Goal: Task Accomplishment & Management: Manage account settings

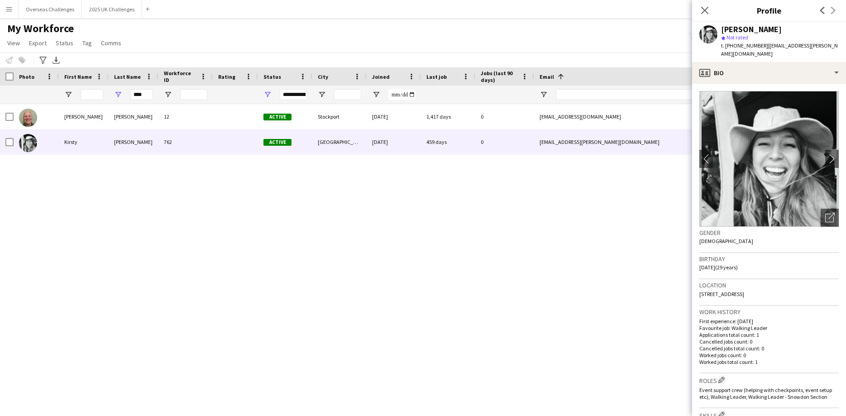
scroll to position [98, 0]
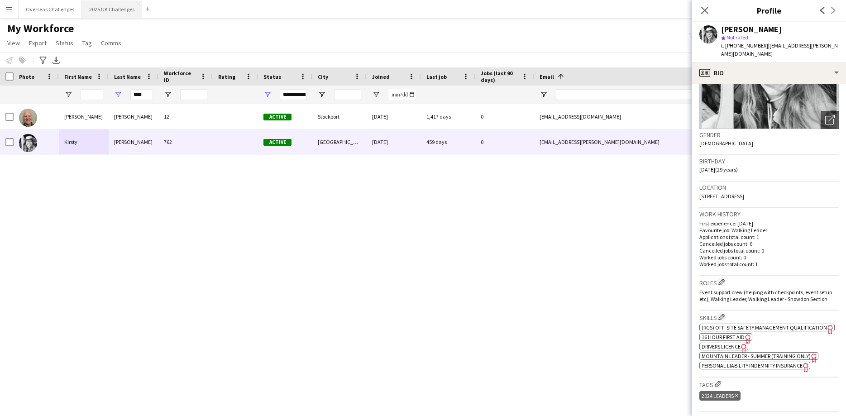
click at [100, 10] on button "2025 UK Challenges Close" at bounding box center [112, 9] width 60 height 18
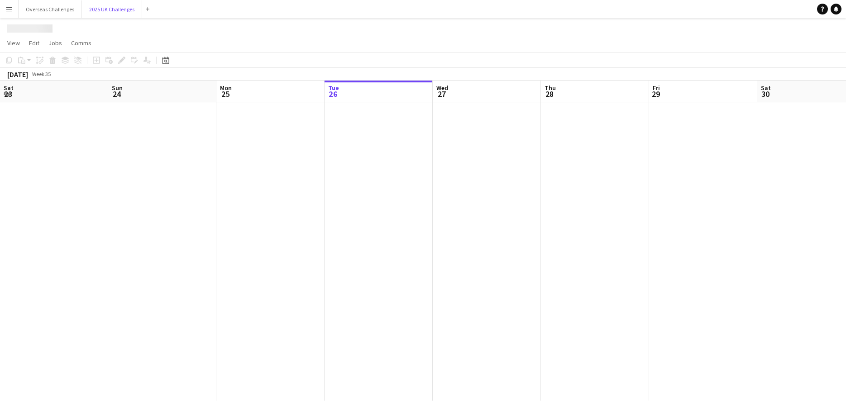
scroll to position [0, 216]
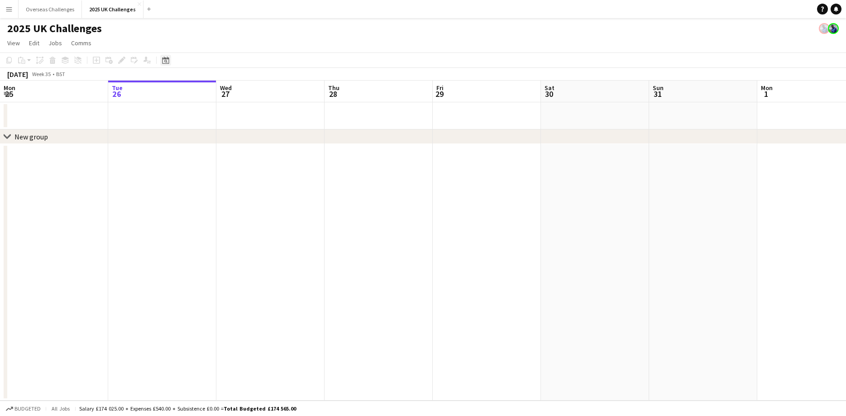
click at [165, 60] on icon at bounding box center [165, 61] width 3 height 3
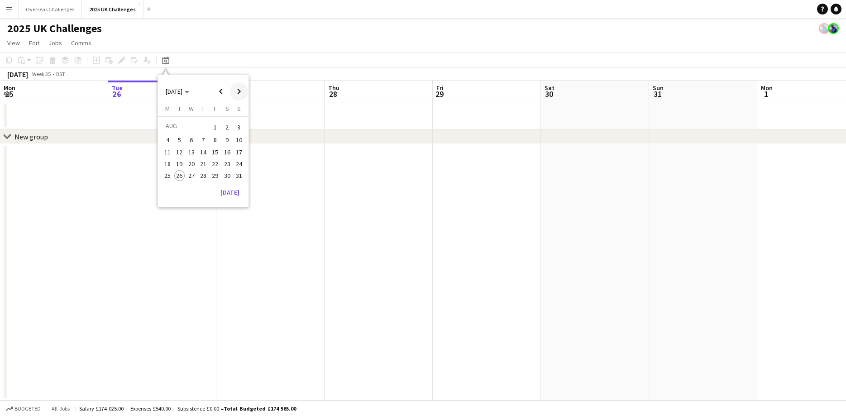
click at [240, 92] on span "Next month" at bounding box center [239, 91] width 18 height 18
click at [205, 152] on span "11" at bounding box center [203, 149] width 11 height 11
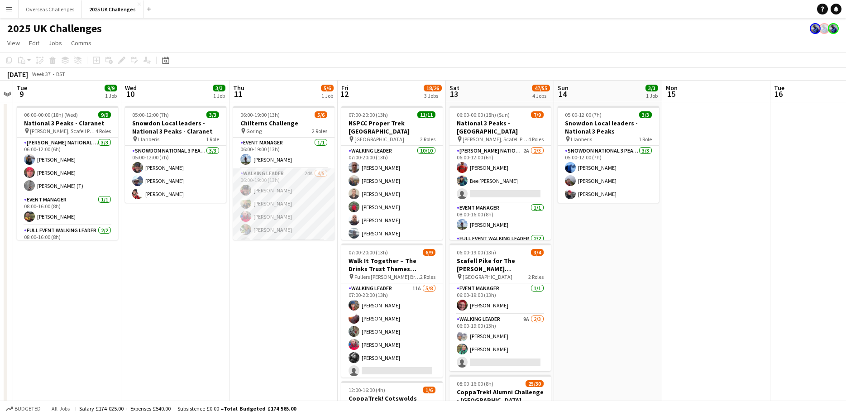
scroll to position [12, 0]
click at [266, 230] on app-card-role "Walking Leader 24A [DATE] 06:00-19:00 (13h) [PERSON_NAME] [PERSON_NAME] [PERSON…" at bounding box center [283, 198] width 101 height 83
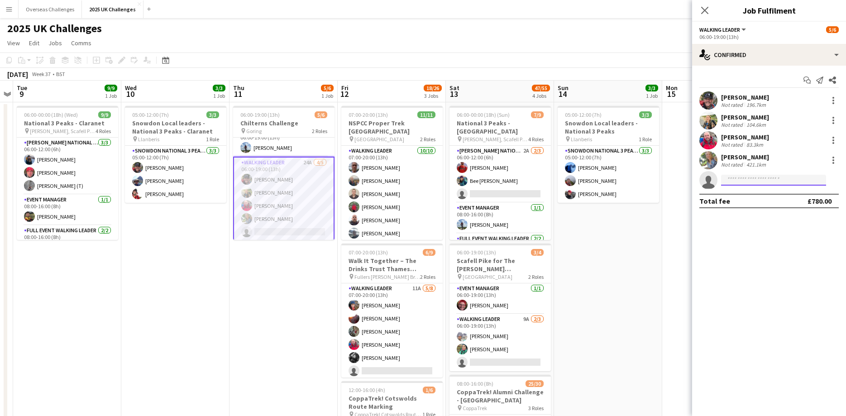
click at [732, 178] on input at bounding box center [773, 180] width 105 height 11
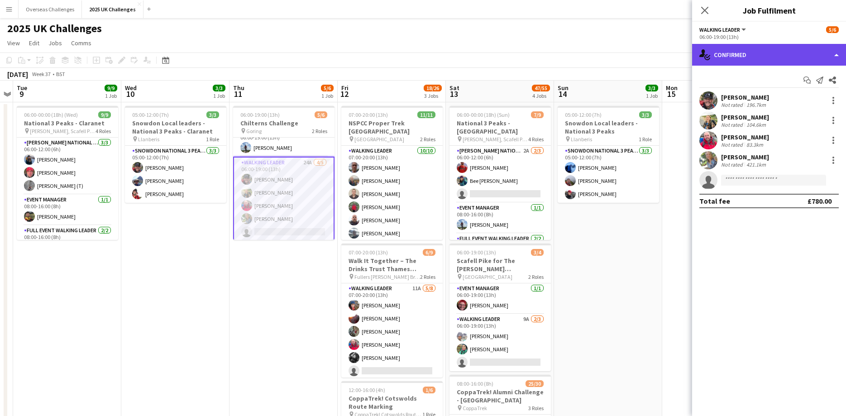
click at [751, 54] on div "single-neutral-actions-check-2 Confirmed" at bounding box center [769, 55] width 154 height 22
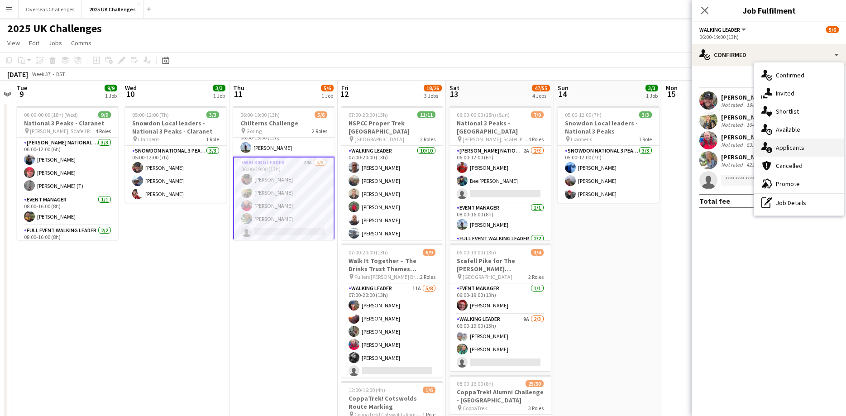
click at [801, 151] on div "single-neutral-actions-information Applicants" at bounding box center [799, 148] width 90 height 18
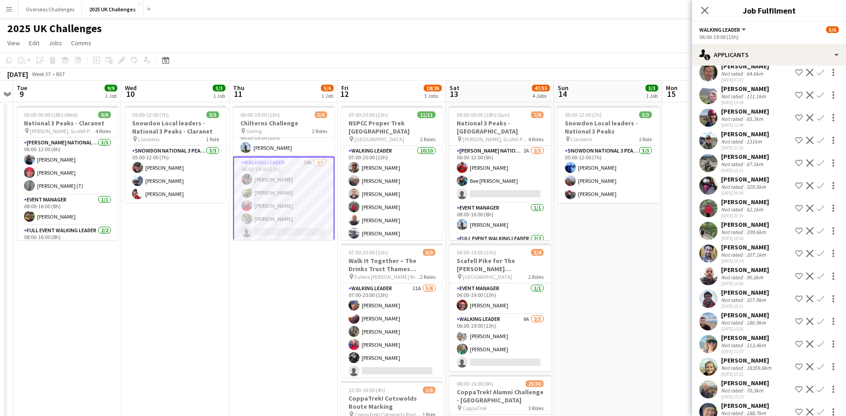
scroll to position [244, 0]
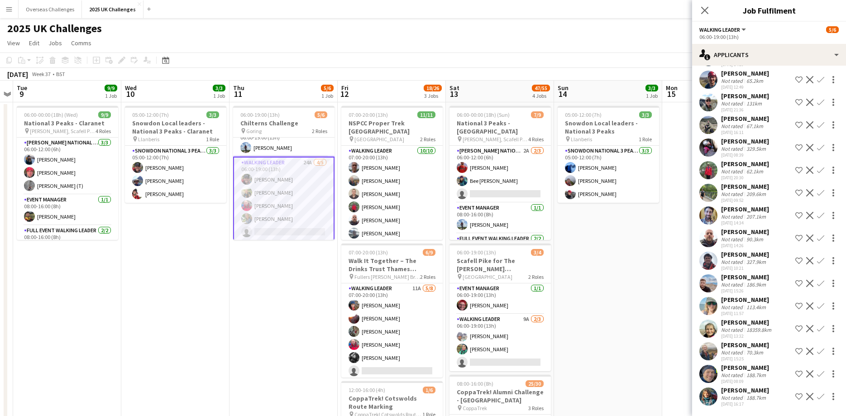
click at [752, 325] on div "[PERSON_NAME]" at bounding box center [747, 322] width 52 height 8
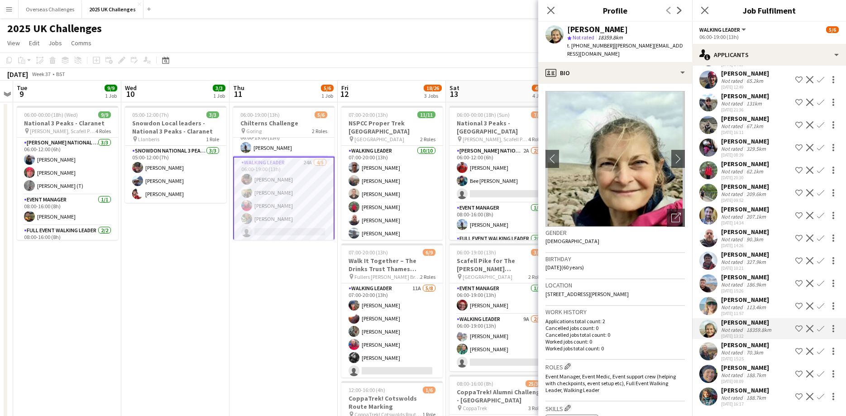
click at [822, 329] on app-icon "Confirm" at bounding box center [820, 328] width 7 height 7
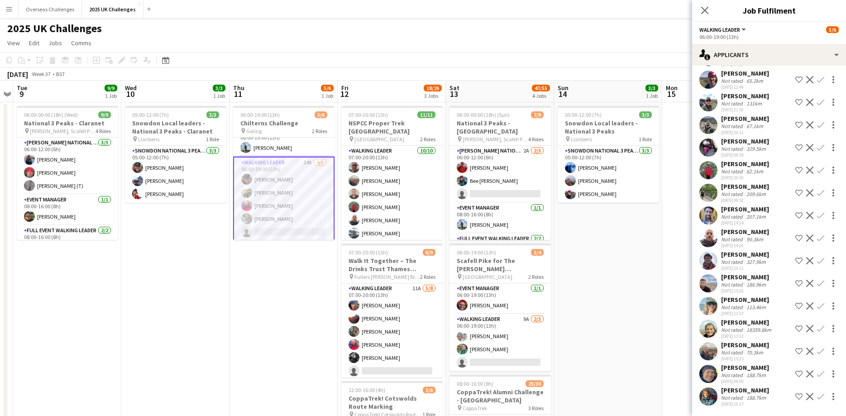
click at [823, 331] on app-icon "Confirm" at bounding box center [820, 328] width 7 height 7
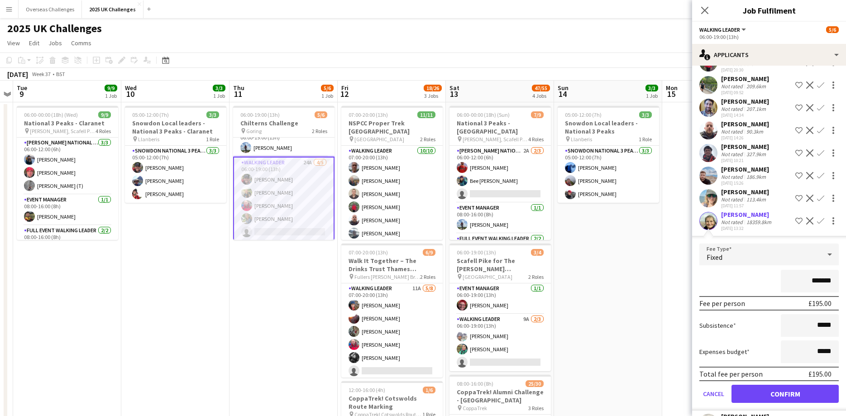
scroll to position [390, 0]
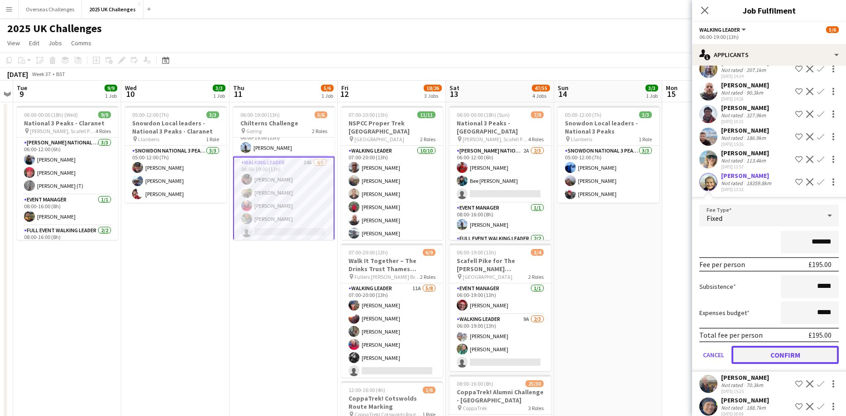
click at [794, 356] on button "Confirm" at bounding box center [785, 355] width 107 height 18
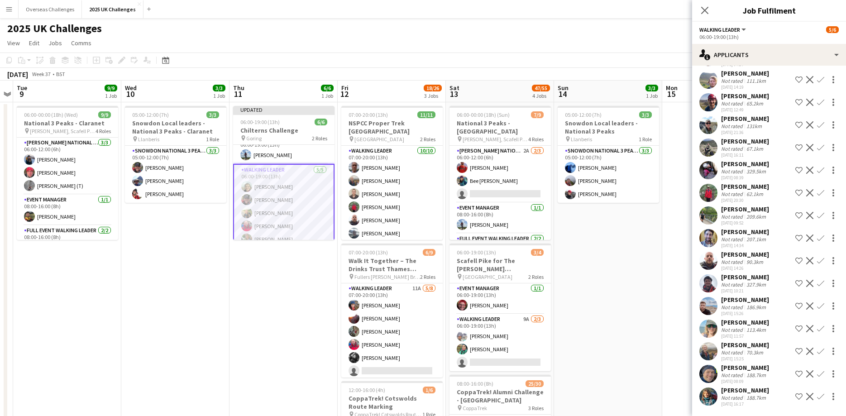
scroll to position [21, 0]
click at [285, 175] on app-card-role "Walking Leader [DATE] 06:00-19:00 (13h) [PERSON_NAME] [PERSON_NAME] [PERSON_NAM…" at bounding box center [283, 197] width 101 height 85
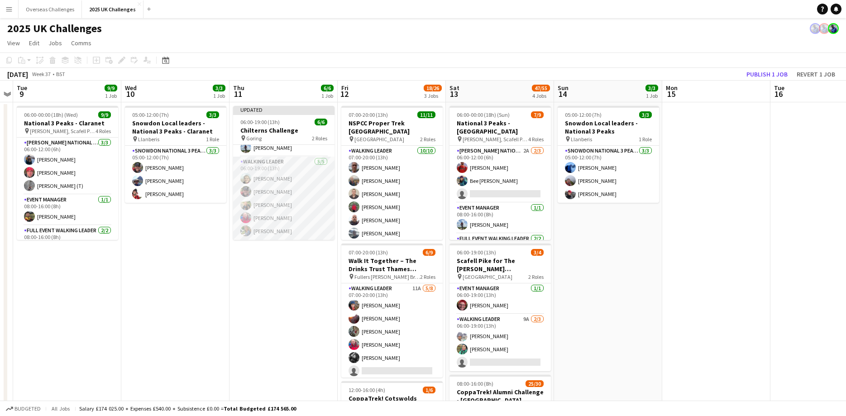
scroll to position [19, 0]
click at [285, 175] on app-card-role "Walking Leader [DATE] 06:00-19:00 (13h) [PERSON_NAME] [PERSON_NAME] [PERSON_NAM…" at bounding box center [283, 198] width 101 height 83
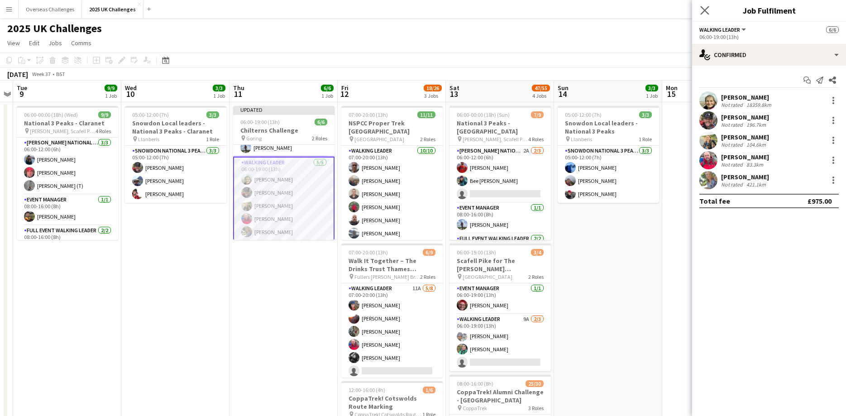
click at [711, 8] on div "Close pop-in" at bounding box center [704, 10] width 25 height 21
click at [709, 10] on icon "Close pop-in" at bounding box center [704, 10] width 9 height 9
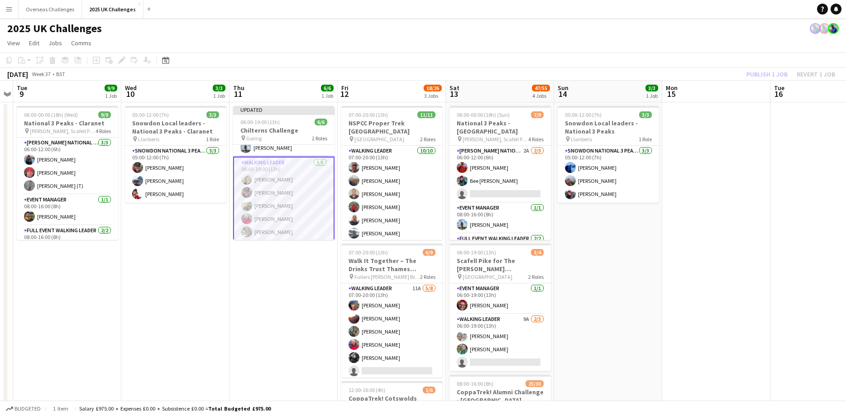
click at [767, 73] on div "Publish 1 job Revert 1 job" at bounding box center [791, 74] width 110 height 12
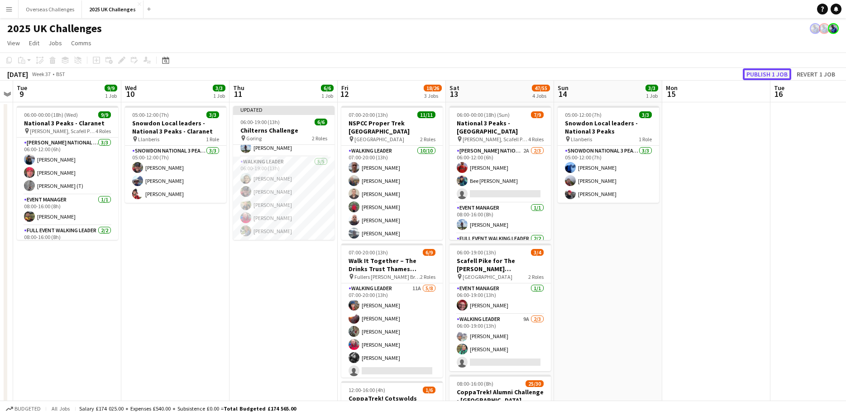
click at [766, 72] on button "Publish 1 job" at bounding box center [767, 74] width 48 height 12
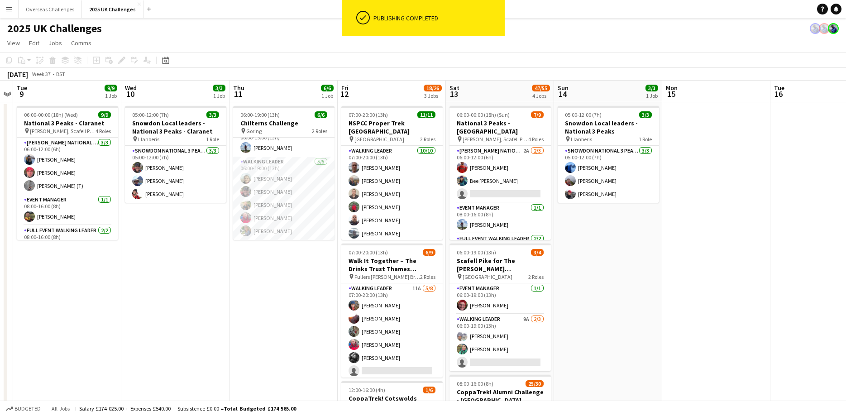
scroll to position [12, 0]
click at [281, 179] on app-card-role "Walking Leader [DATE] 06:00-19:00 (13h) [PERSON_NAME] [PERSON_NAME] [PERSON_NAM…" at bounding box center [283, 198] width 101 height 83
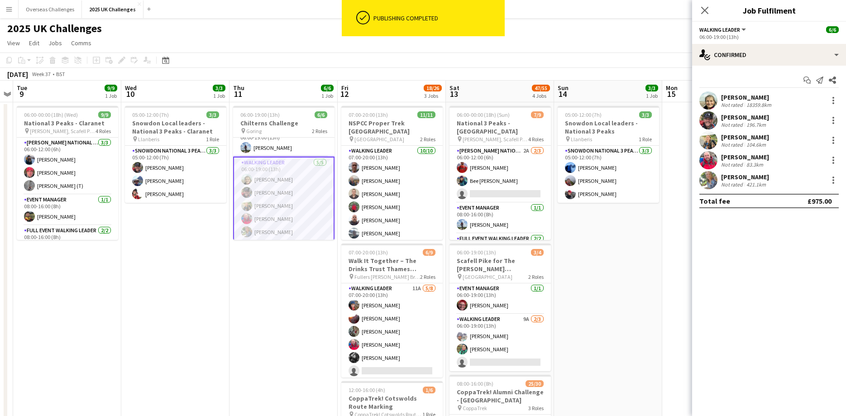
click at [748, 101] on div "18359.8km" at bounding box center [759, 104] width 29 height 7
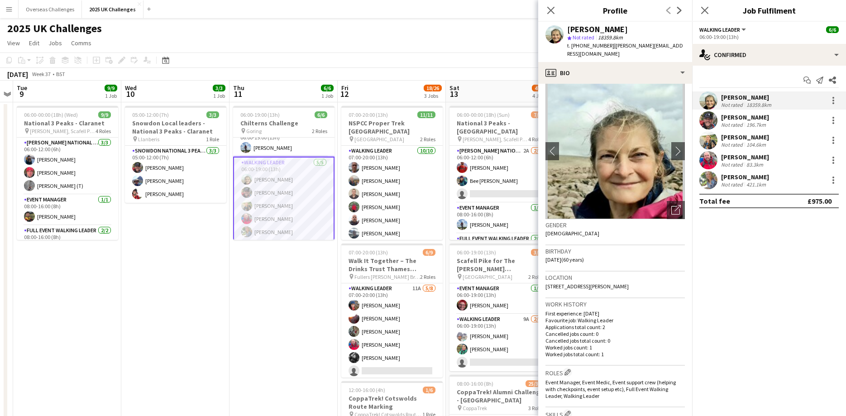
scroll to position [0, 0]
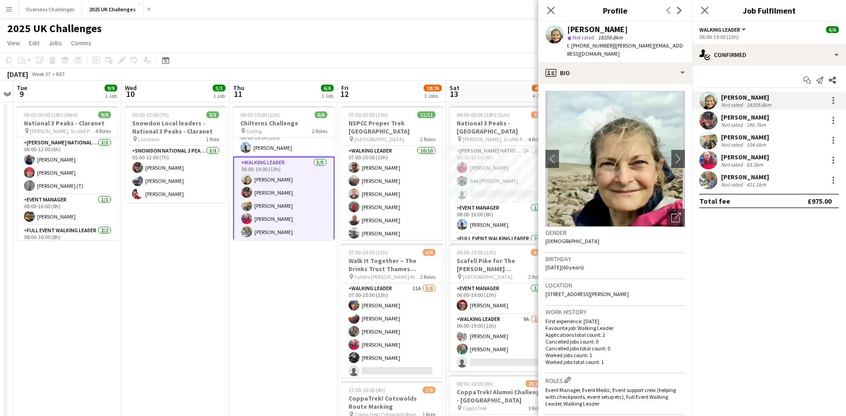
click at [292, 383] on app-date-cell "06:00-19:00 (13h) 6/6 Chilterns Challenge pin Goring 2 Roles Event Manager [DAT…" at bounding box center [284, 383] width 108 height 563
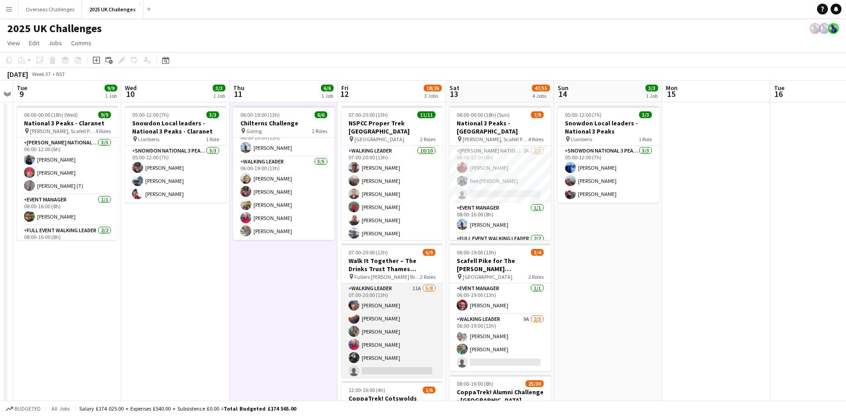
click at [373, 329] on app-card-role "Walking Leader 11A [DATE] 07:00-20:00 (13h) [PERSON_NAME] [PERSON_NAME] [PERSON…" at bounding box center [391, 344] width 101 height 123
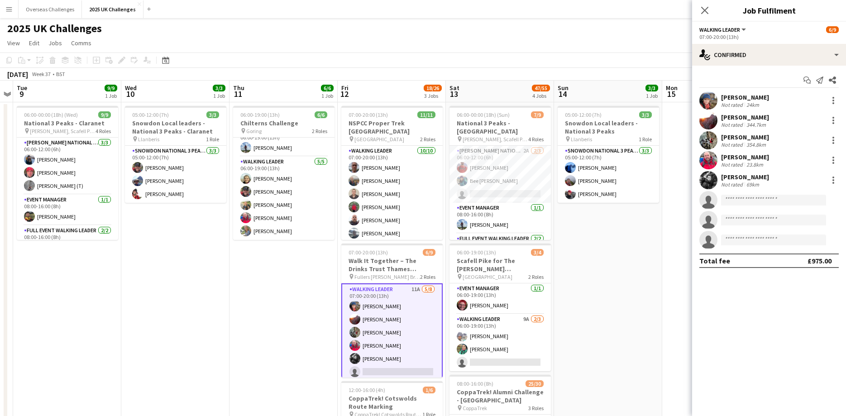
click at [370, 304] on app-card-role "Walking Leader 11A [DATE] 07:00-20:00 (13h) [PERSON_NAME] [PERSON_NAME] [PERSON…" at bounding box center [391, 345] width 101 height 124
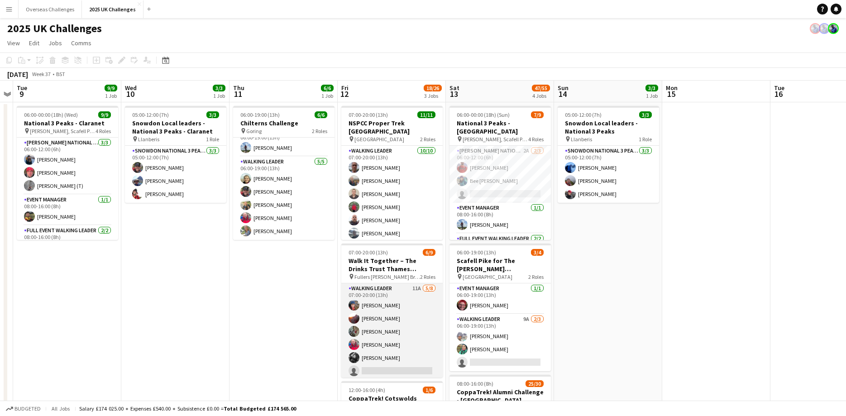
click at [373, 306] on app-card-role "Walking Leader 11A [DATE] 07:00-20:00 (13h) [PERSON_NAME] [PERSON_NAME] [PERSON…" at bounding box center [391, 344] width 101 height 123
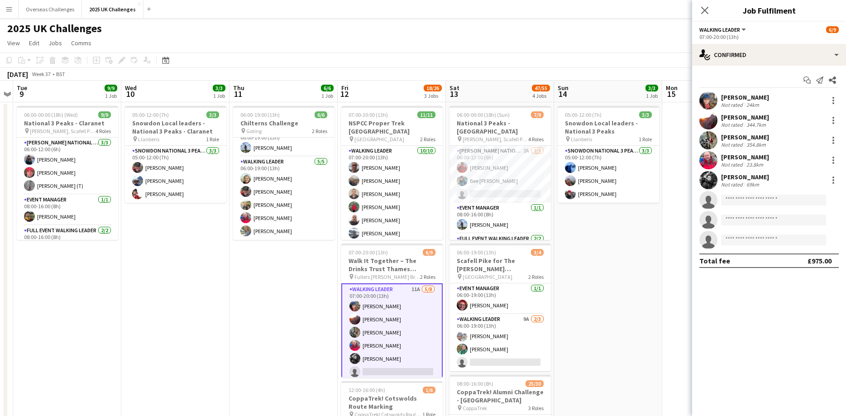
click at [746, 95] on div "[PERSON_NAME]" at bounding box center [745, 97] width 48 height 8
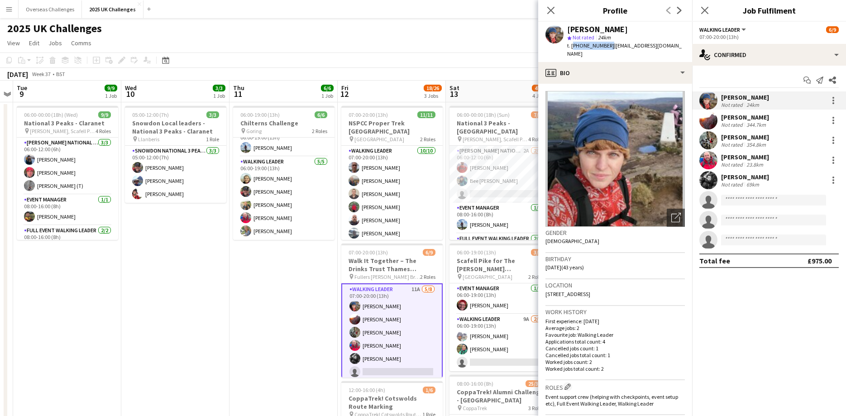
drag, startPoint x: 607, startPoint y: 43, endPoint x: 572, endPoint y: 45, distance: 34.4
click at [572, 45] on span "t. [PHONE_NUMBER]" at bounding box center [590, 45] width 47 height 7
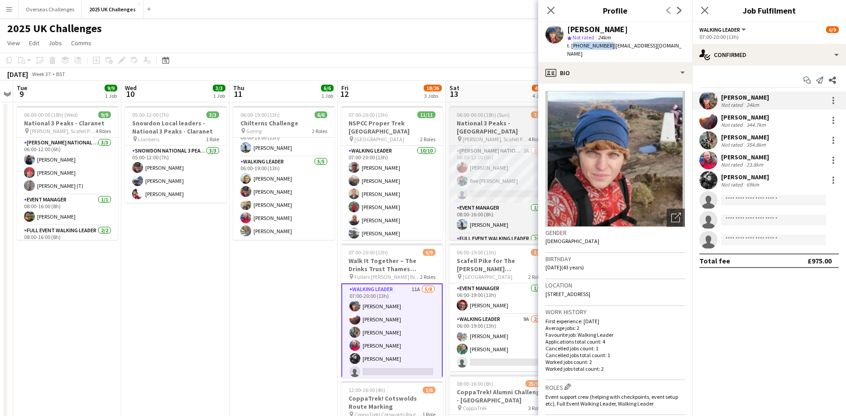
copy span "[PHONE_NUMBER]"
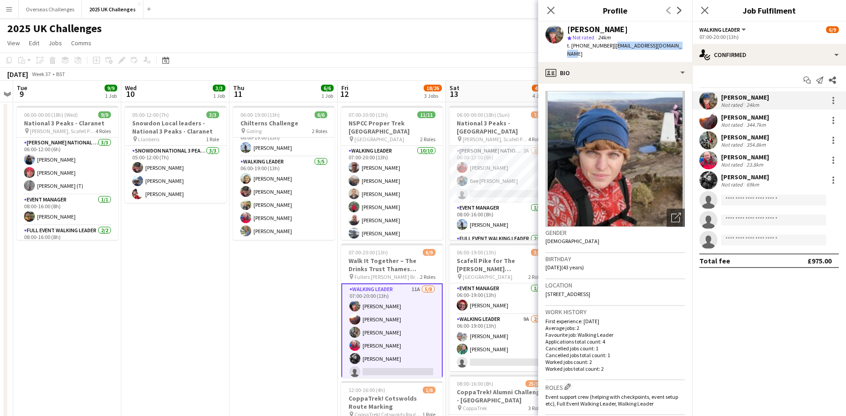
drag, startPoint x: 674, startPoint y: 48, endPoint x: 612, endPoint y: 46, distance: 62.0
click at [612, 46] on span "| [EMAIL_ADDRESS][DOMAIN_NAME]" at bounding box center [624, 49] width 115 height 15
copy span "[EMAIL_ADDRESS][DOMAIN_NAME]"
click at [374, 317] on app-card-role "Walking Leader 11A [DATE] 07:00-20:00 (13h) [PERSON_NAME] [PERSON_NAME] [PERSON…" at bounding box center [391, 345] width 101 height 124
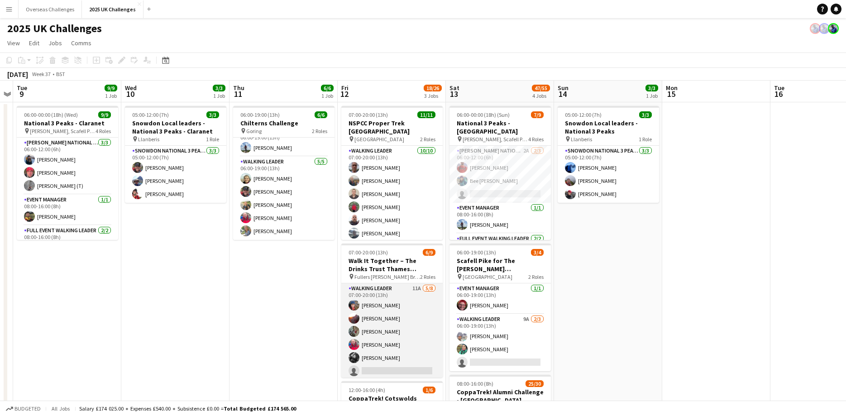
click at [378, 317] on app-card-role "Walking Leader 11A [DATE] 07:00-20:00 (13h) [PERSON_NAME] [PERSON_NAME] [PERSON…" at bounding box center [391, 344] width 101 height 123
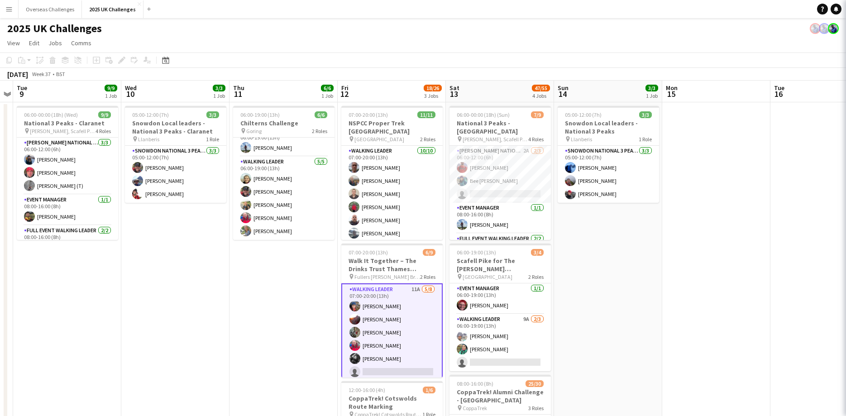
scroll to position [0, 312]
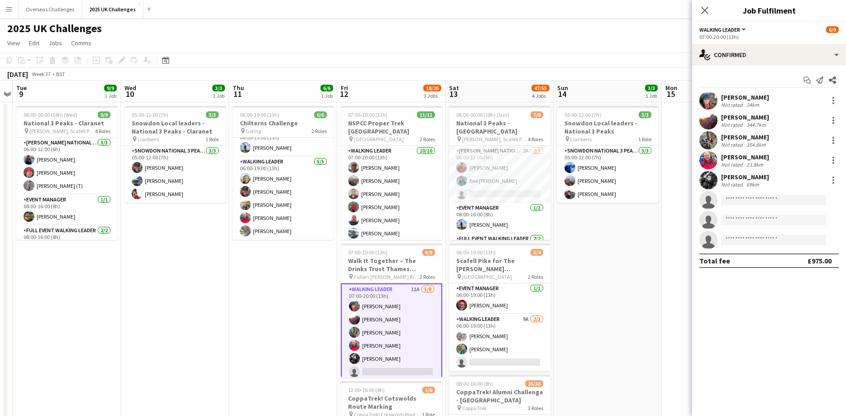
click at [733, 117] on div "[PERSON_NAME]" at bounding box center [745, 117] width 48 height 8
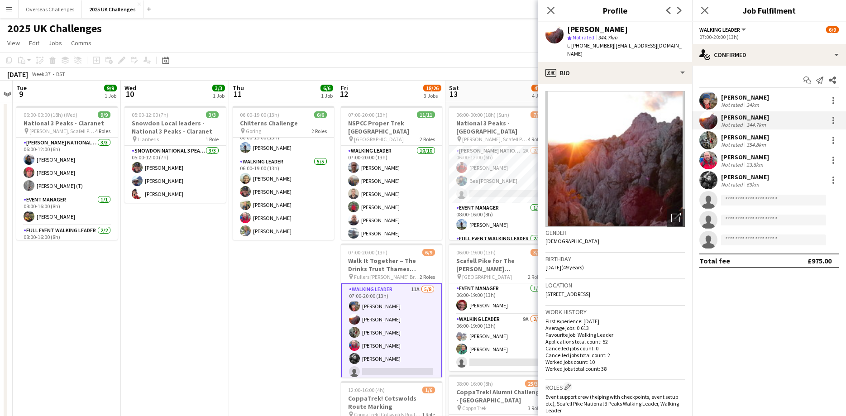
drag, startPoint x: 666, startPoint y: 47, endPoint x: 610, endPoint y: 48, distance: 56.1
click at [610, 48] on div "[PERSON_NAME] star Not rated 344.7km t. [PHONE_NUMBER] | [EMAIL_ADDRESS][DOMAIN…" at bounding box center [615, 42] width 154 height 40
copy span "[EMAIL_ADDRESS][DOMAIN_NAME]"
drag, startPoint x: 607, startPoint y: 44, endPoint x: 572, endPoint y: 46, distance: 34.5
click at [572, 46] on span "t. [PHONE_NUMBER]" at bounding box center [590, 45] width 47 height 7
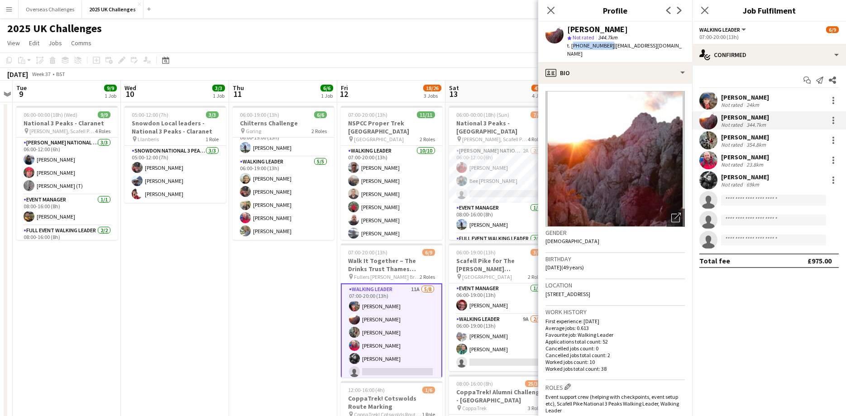
copy span "[PHONE_NUMBER]"
click at [606, 49] on div "t. [PHONE_NUMBER] | [EMAIL_ADDRESS][DOMAIN_NAME]" at bounding box center [626, 50] width 118 height 16
drag, startPoint x: 607, startPoint y: 46, endPoint x: 571, endPoint y: 47, distance: 36.2
click at [571, 47] on span "t. [PHONE_NUMBER]" at bounding box center [590, 45] width 47 height 7
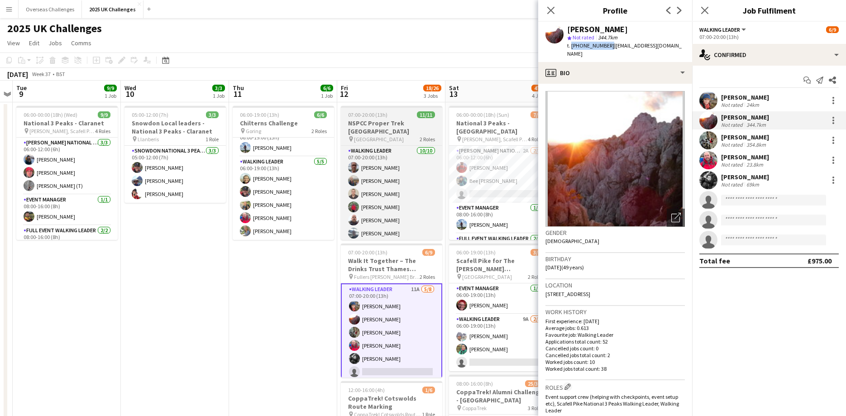
copy span "[PHONE_NUMBER]"
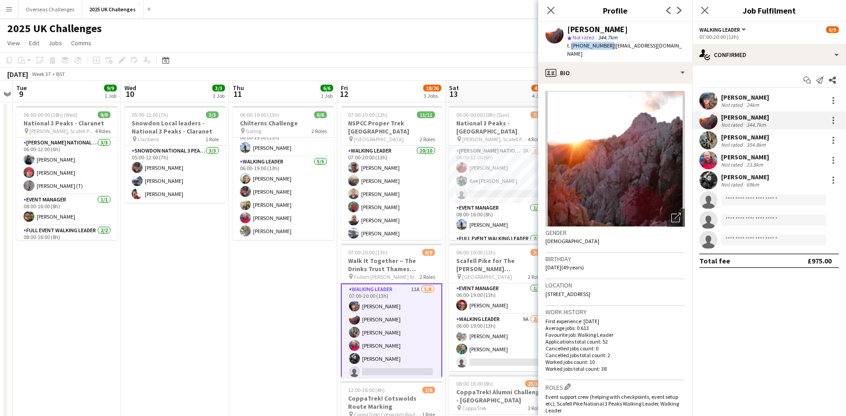
click at [372, 306] on app-card-role "Walking Leader 11A [DATE] 07:00-20:00 (13h) [PERSON_NAME] [PERSON_NAME] [PERSON…" at bounding box center [391, 345] width 101 height 124
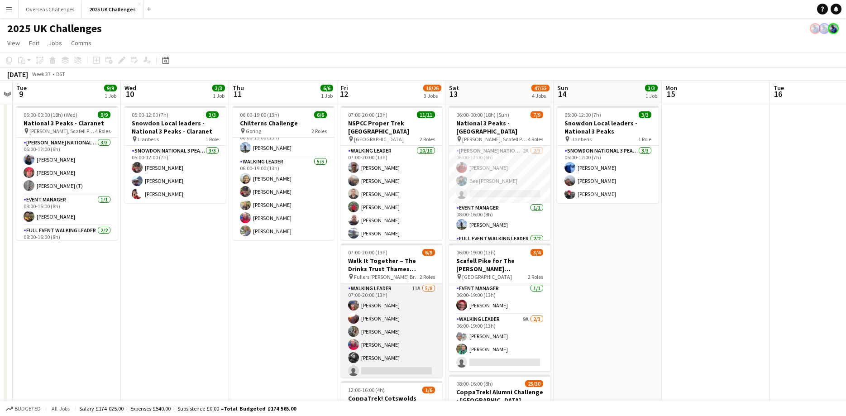
click at [367, 306] on app-card-role "Walking Leader 11A [DATE] 07:00-20:00 (13h) [PERSON_NAME] [PERSON_NAME] [PERSON…" at bounding box center [391, 344] width 101 height 123
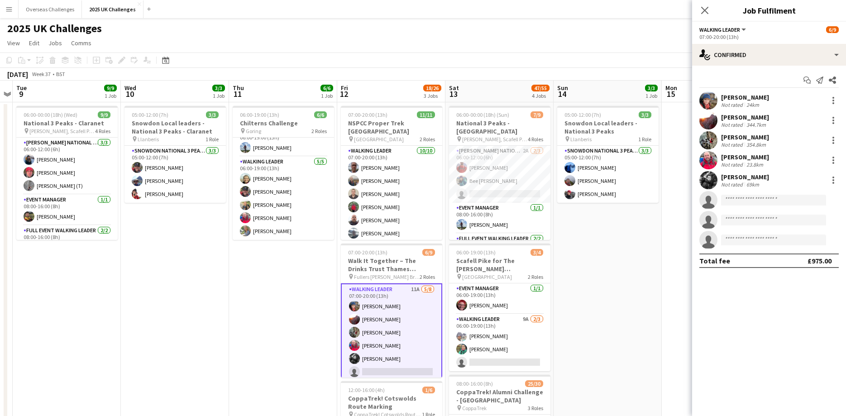
click at [765, 94] on div "[PERSON_NAME] Not rated 24km" at bounding box center [769, 100] width 154 height 18
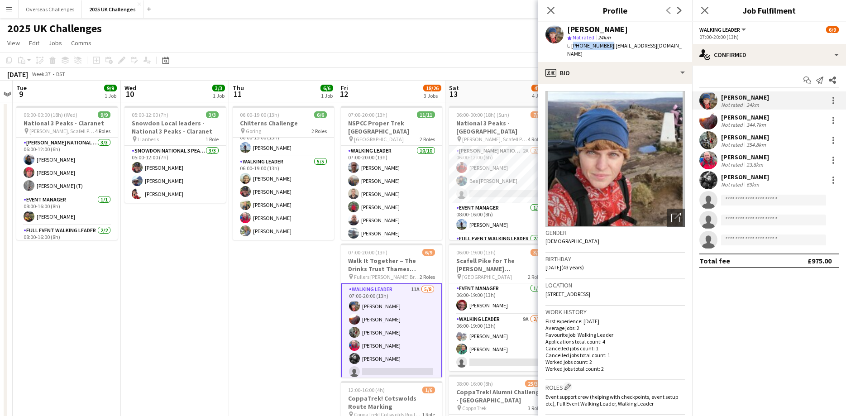
drag, startPoint x: 606, startPoint y: 44, endPoint x: 572, endPoint y: 45, distance: 34.0
click at [572, 45] on span "t. [PHONE_NUMBER]" at bounding box center [590, 45] width 47 height 7
copy span "[PHONE_NUMBER]"
click at [377, 333] on app-card-role "Walking Leader 11A [DATE] 07:00-20:00 (13h) [PERSON_NAME] [PERSON_NAME] [PERSON…" at bounding box center [391, 345] width 101 height 124
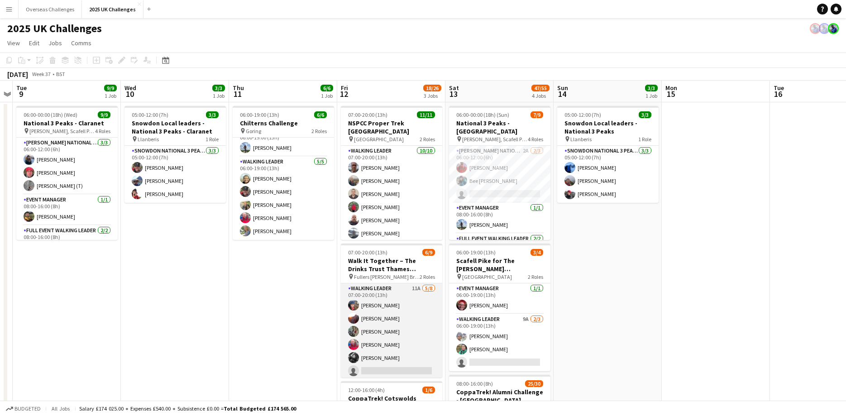
click at [377, 333] on app-card-role "Walking Leader 11A [DATE] 07:00-20:00 (13h) [PERSON_NAME] [PERSON_NAME] [PERSON…" at bounding box center [391, 344] width 101 height 123
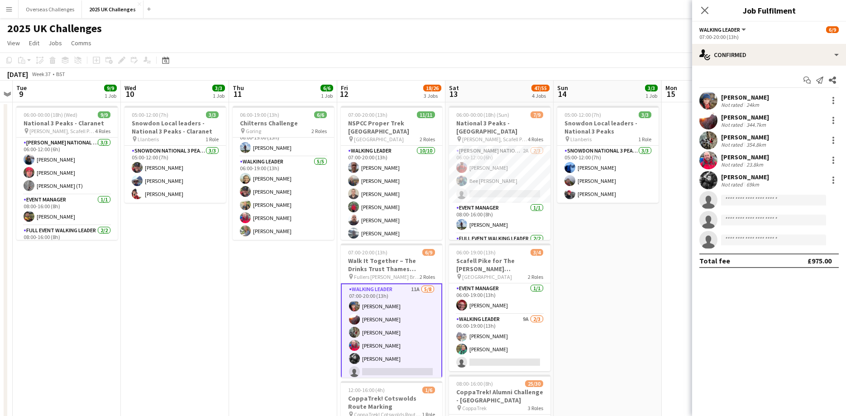
click at [754, 140] on div "[PERSON_NAME]" at bounding box center [745, 137] width 48 height 8
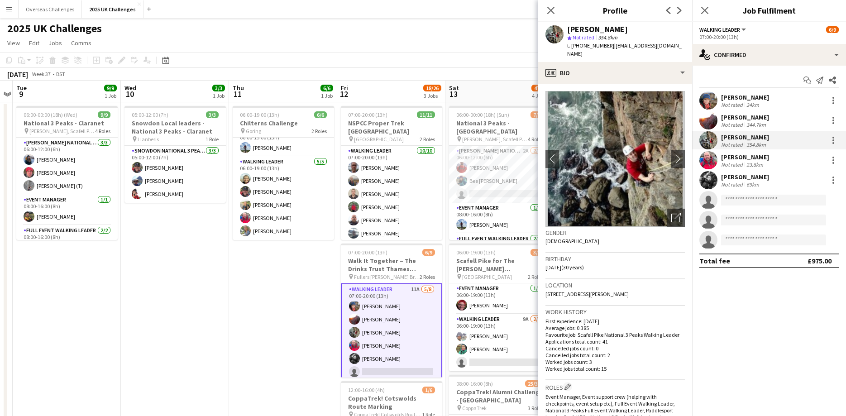
drag, startPoint x: 608, startPoint y: 46, endPoint x: 571, endPoint y: 45, distance: 37.6
click at [571, 45] on span "t. [PHONE_NUMBER]" at bounding box center [590, 45] width 47 height 7
copy span "[PHONE_NUMBER]"
click at [647, 44] on span "| [EMAIL_ADDRESS][DOMAIN_NAME]" at bounding box center [624, 49] width 115 height 15
drag, startPoint x: 673, startPoint y: 47, endPoint x: 611, endPoint y: 47, distance: 61.6
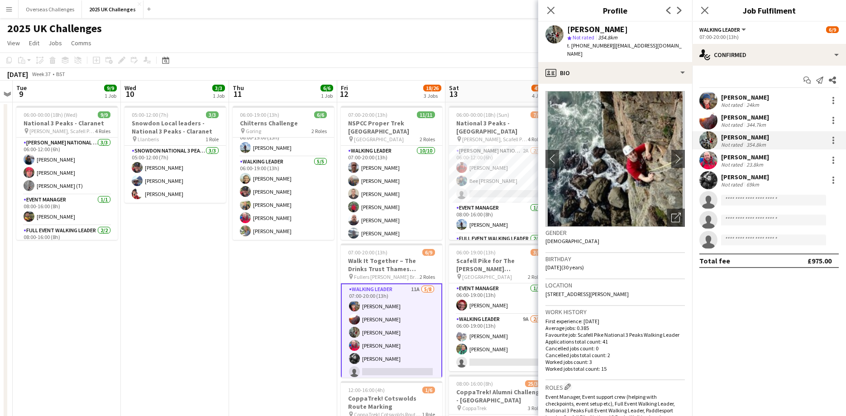
click at [611, 47] on span "| [EMAIL_ADDRESS][DOMAIN_NAME]" at bounding box center [624, 49] width 115 height 15
copy span "[EMAIL_ADDRESS][DOMAIN_NAME]"
click at [361, 347] on app-card-role "Walking Leader 11A [DATE] 07:00-20:00 (13h) [PERSON_NAME] [PERSON_NAME] [PERSON…" at bounding box center [391, 345] width 101 height 124
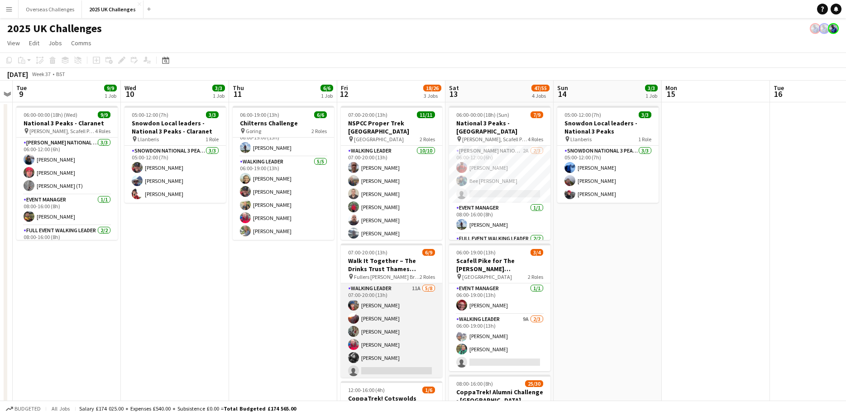
click at [368, 349] on app-card-role "Walking Leader 11A [DATE] 07:00-20:00 (13h) [PERSON_NAME] [PERSON_NAME] [PERSON…" at bounding box center [391, 344] width 101 height 123
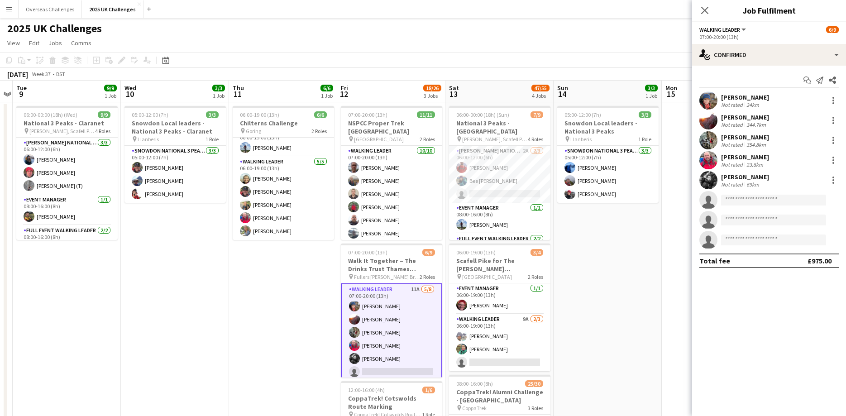
click at [756, 157] on div "[PERSON_NAME]" at bounding box center [745, 157] width 48 height 8
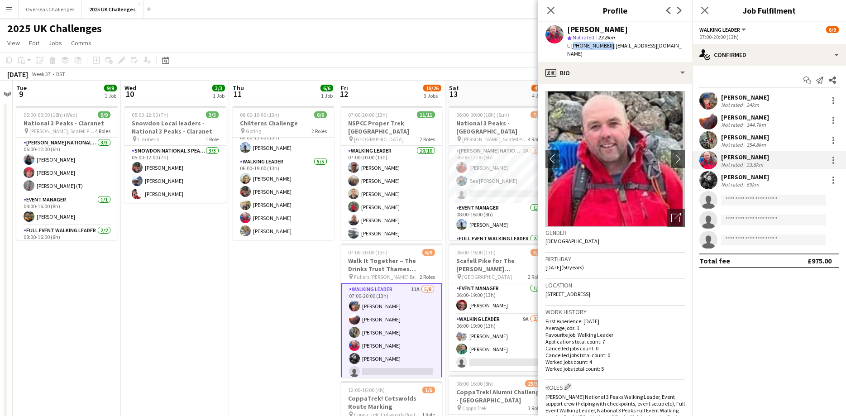
drag, startPoint x: 607, startPoint y: 45, endPoint x: 571, endPoint y: 46, distance: 35.3
click at [571, 46] on span "t. [PHONE_NUMBER]" at bounding box center [590, 45] width 47 height 7
copy span "[PHONE_NUMBER]"
click at [642, 45] on span "| [EMAIL_ADDRESS][DOMAIN_NAME]" at bounding box center [624, 49] width 115 height 15
drag, startPoint x: 646, startPoint y: 46, endPoint x: 610, endPoint y: 46, distance: 35.3
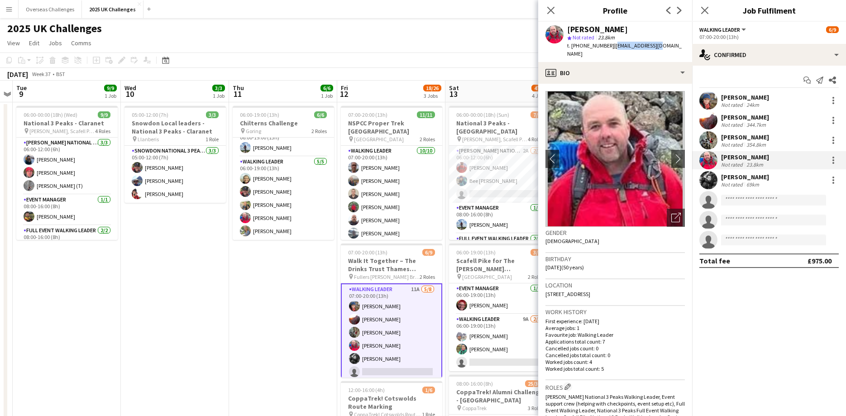
click at [610, 46] on span "| [EMAIL_ADDRESS][DOMAIN_NAME]" at bounding box center [624, 49] width 115 height 15
copy span "[EMAIL_ADDRESS][DOMAIN_NAME]"
drag, startPoint x: 605, startPoint y: 46, endPoint x: 581, endPoint y: 46, distance: 24.4
click at [581, 46] on span "t. [PHONE_NUMBER]" at bounding box center [590, 45] width 47 height 7
drag, startPoint x: 607, startPoint y: 46, endPoint x: 571, endPoint y: 46, distance: 35.8
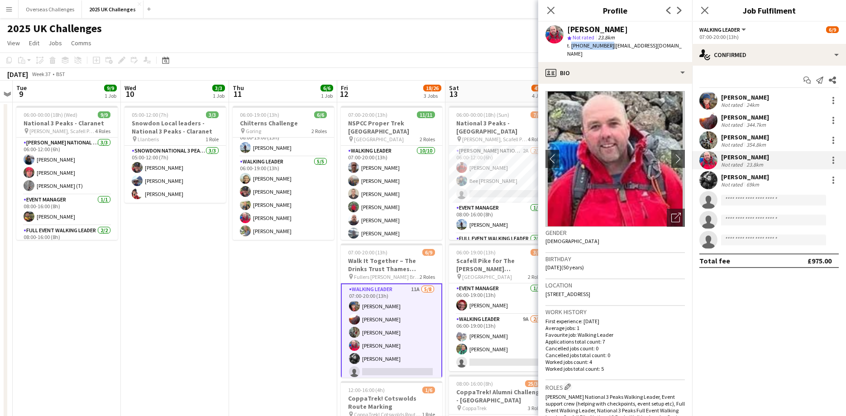
click at [571, 46] on span "t. [PHONE_NUMBER]" at bounding box center [590, 45] width 47 height 7
click at [368, 357] on app-card-role "Walking Leader 11A [DATE] 07:00-20:00 (13h) [PERSON_NAME] [PERSON_NAME] [PERSON…" at bounding box center [391, 345] width 101 height 124
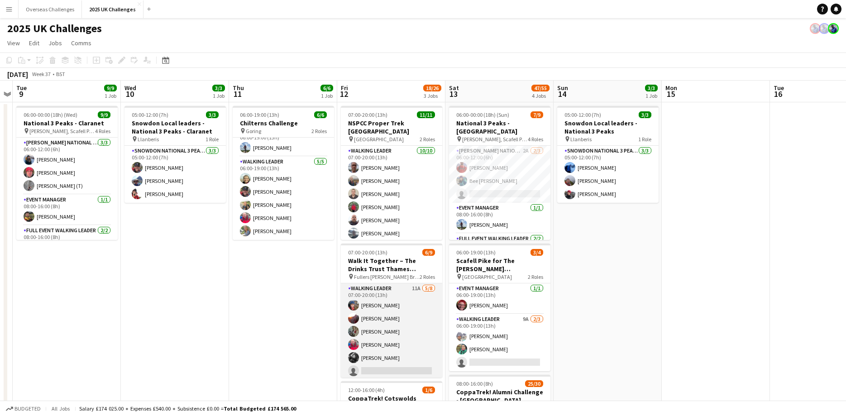
click at [372, 359] on app-card-role "Walking Leader 11A [DATE] 07:00-20:00 (13h) [PERSON_NAME] [PERSON_NAME] [PERSON…" at bounding box center [391, 344] width 101 height 123
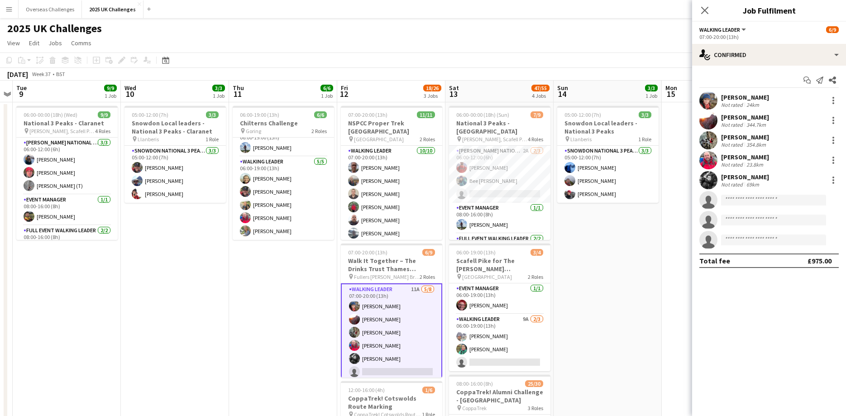
click at [737, 180] on div "[PERSON_NAME]" at bounding box center [745, 177] width 48 height 8
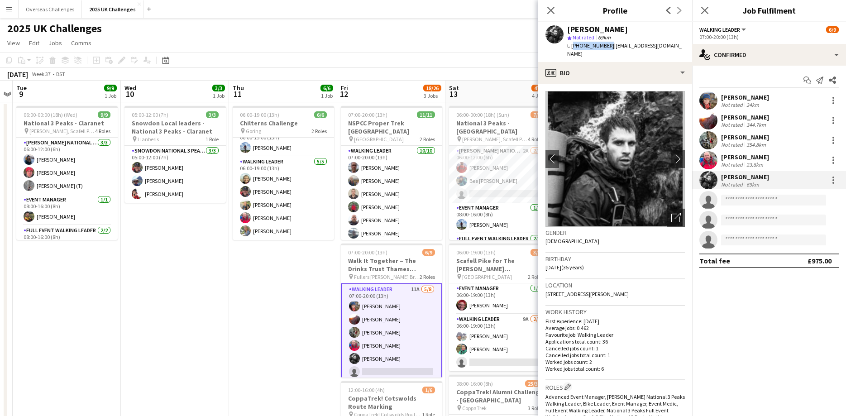
drag, startPoint x: 605, startPoint y: 47, endPoint x: 572, endPoint y: 46, distance: 33.1
click at [572, 46] on span "t. [PHONE_NUMBER]" at bounding box center [590, 45] width 47 height 7
drag, startPoint x: 656, startPoint y: 47, endPoint x: 610, endPoint y: 47, distance: 45.7
click at [610, 47] on span "| [EMAIL_ADDRESS][DOMAIN_NAME]" at bounding box center [624, 49] width 115 height 15
click at [37, 11] on button "Overseas Challenges Close" at bounding box center [50, 9] width 63 height 18
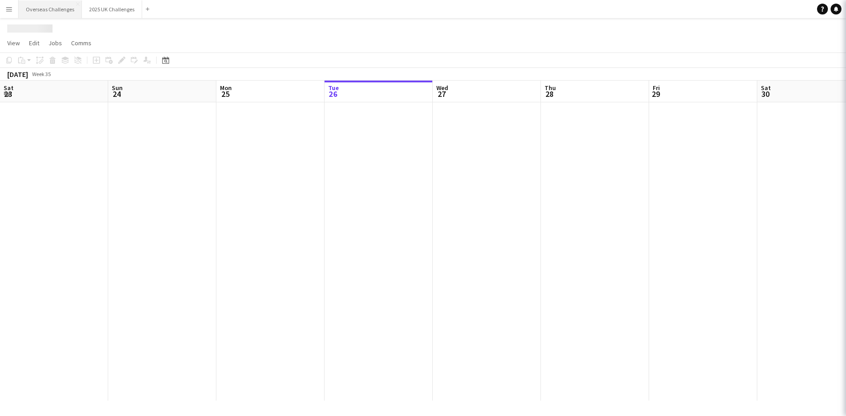
scroll to position [0, 216]
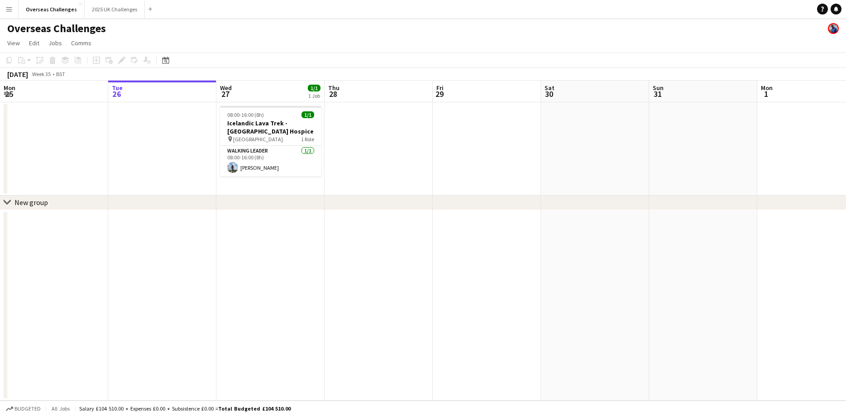
click at [5, 9] on button "Menu" at bounding box center [9, 9] width 18 height 18
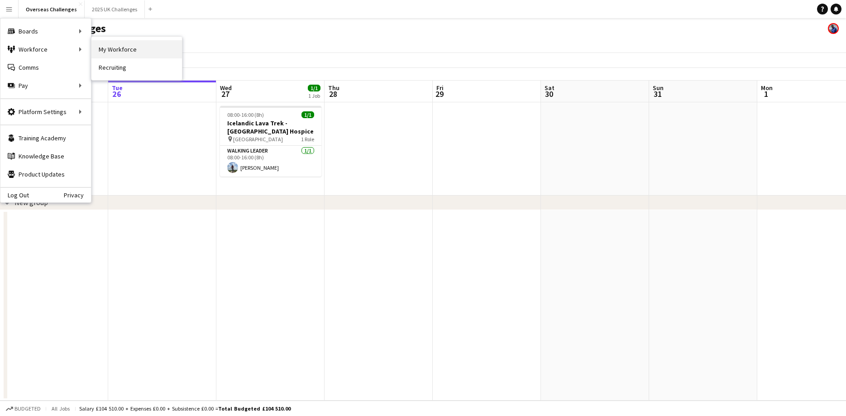
click at [116, 49] on link "My Workforce" at bounding box center [136, 49] width 91 height 18
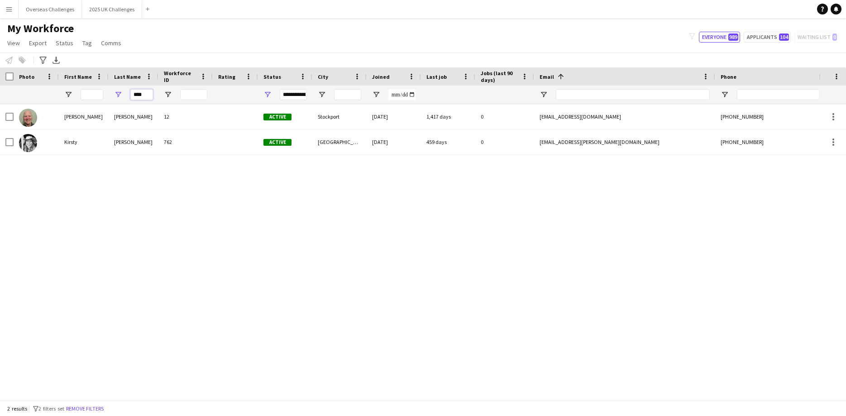
drag, startPoint x: 150, startPoint y: 95, endPoint x: 107, endPoint y: 94, distance: 43.0
click at [107, 95] on div "****" at bounding box center [490, 95] width 981 height 18
type input "*"
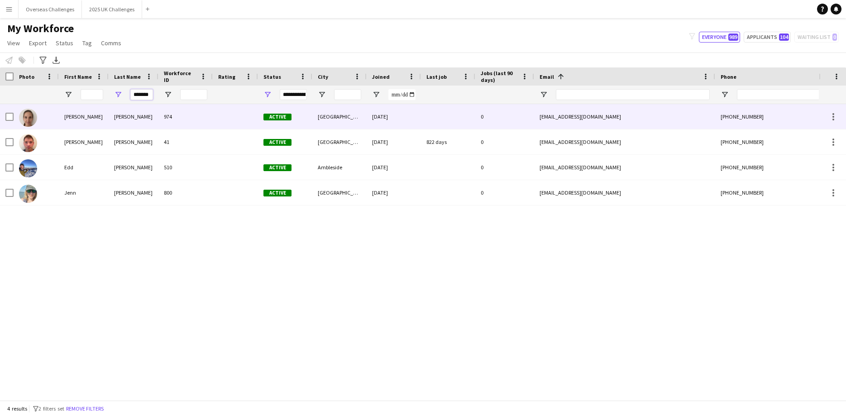
type input "*******"
click at [112, 119] on div "[PERSON_NAME]" at bounding box center [134, 116] width 50 height 25
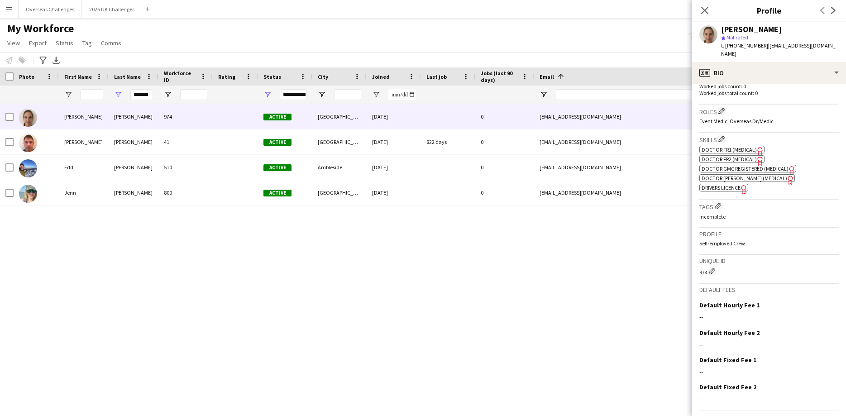
scroll to position [276, 0]
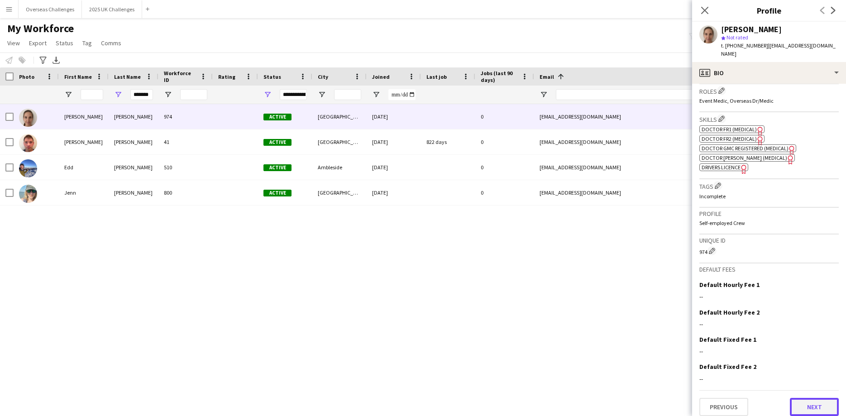
click at [809, 400] on button "Next" at bounding box center [814, 407] width 49 height 18
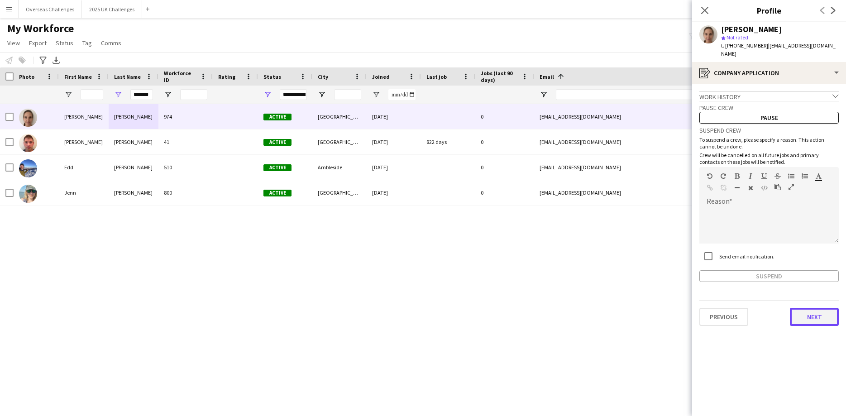
click at [807, 313] on button "Next" at bounding box center [814, 317] width 49 height 18
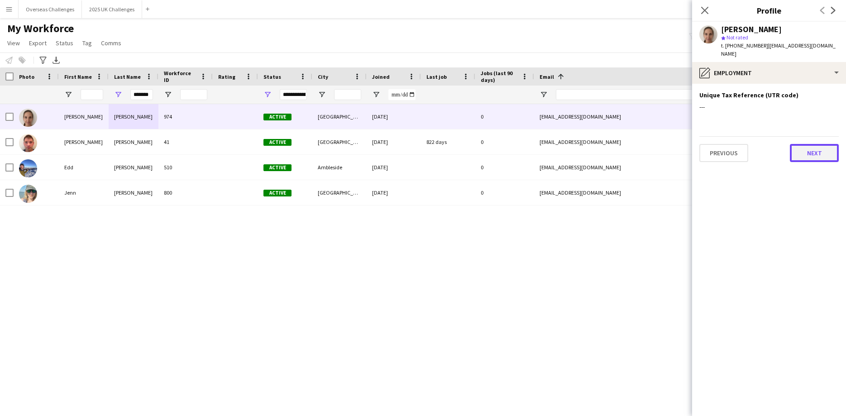
click at [808, 145] on button "Next" at bounding box center [814, 153] width 49 height 18
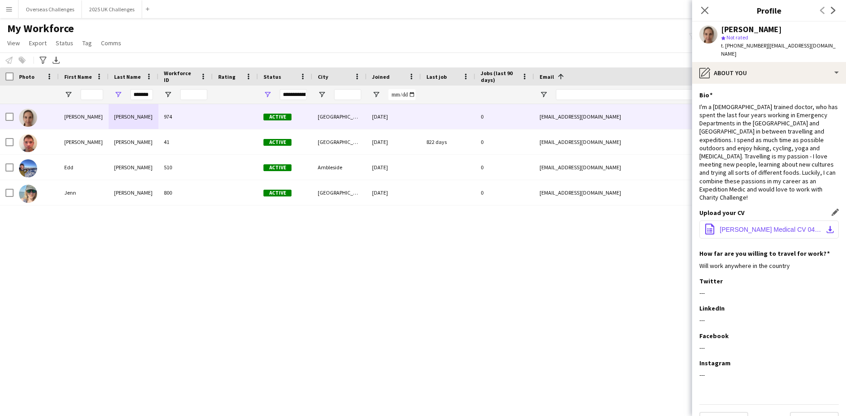
click at [754, 226] on span "[PERSON_NAME] Medical CV 04-2025 - Copy.docx" at bounding box center [771, 229] width 102 height 7
click at [817, 412] on button "Next" at bounding box center [814, 421] width 49 height 18
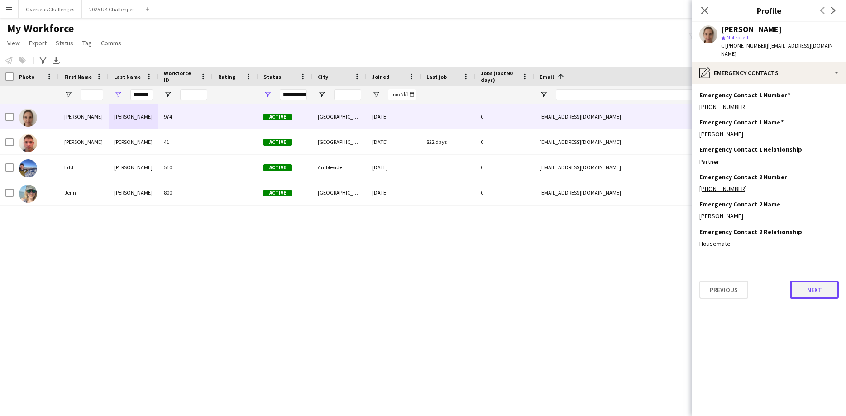
click at [812, 281] on button "Next" at bounding box center [814, 290] width 49 height 18
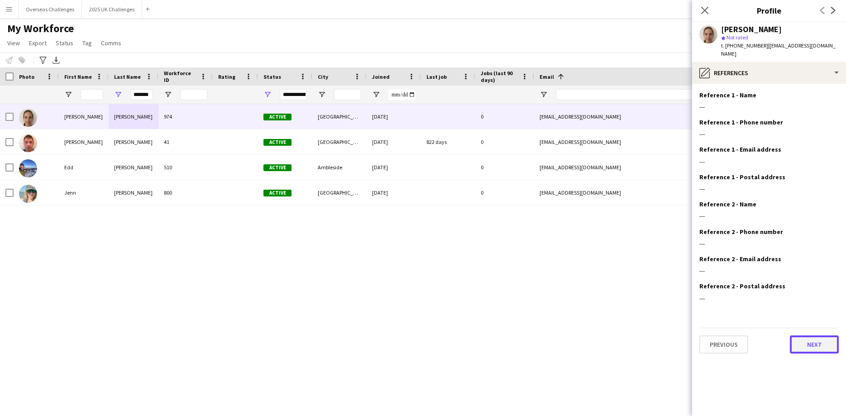
click at [806, 340] on button "Next" at bounding box center [814, 344] width 49 height 18
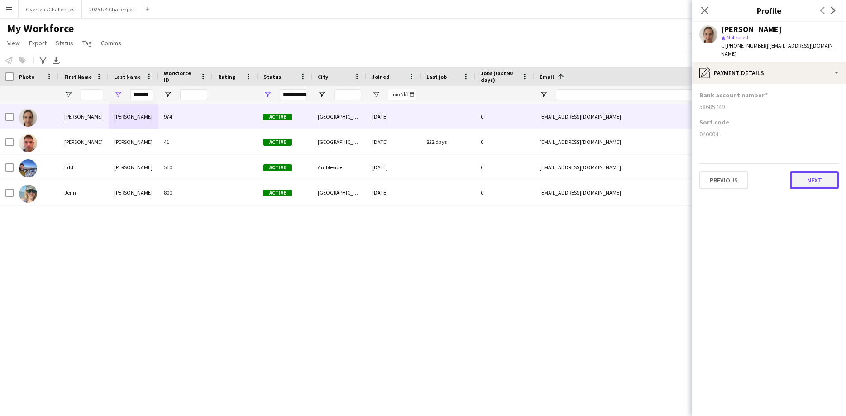
click at [801, 171] on button "Next" at bounding box center [814, 180] width 49 height 18
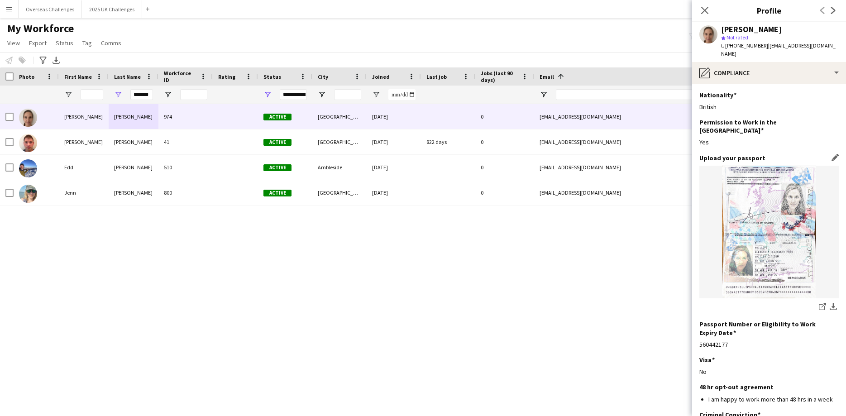
scroll to position [57, 0]
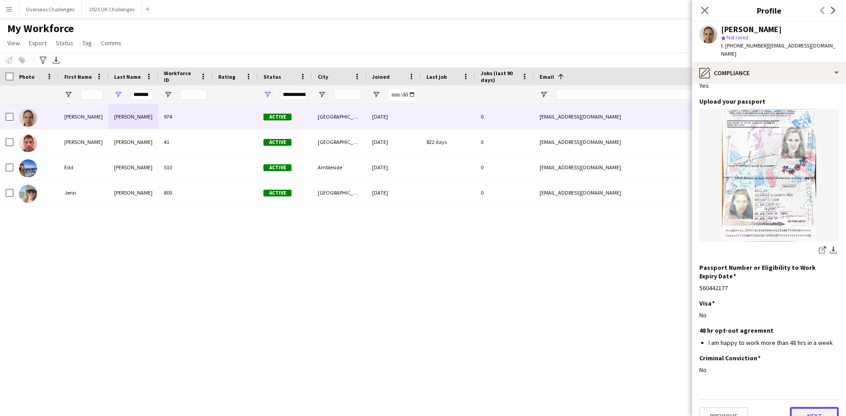
click at [817, 407] on button "Next" at bounding box center [814, 416] width 49 height 18
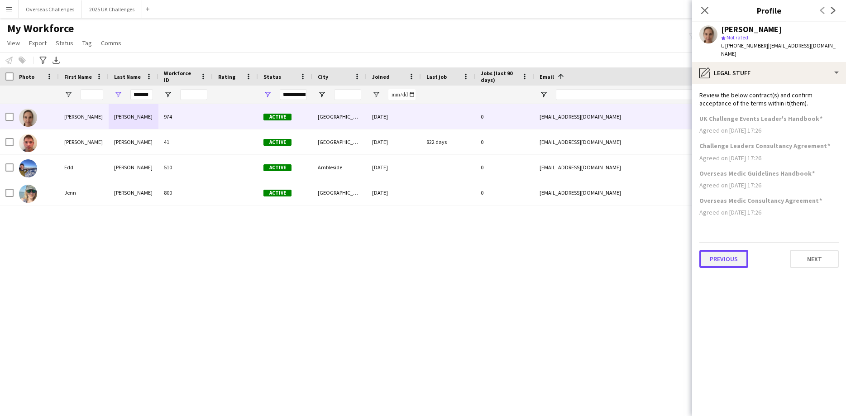
click at [709, 250] on button "Previous" at bounding box center [723, 259] width 49 height 18
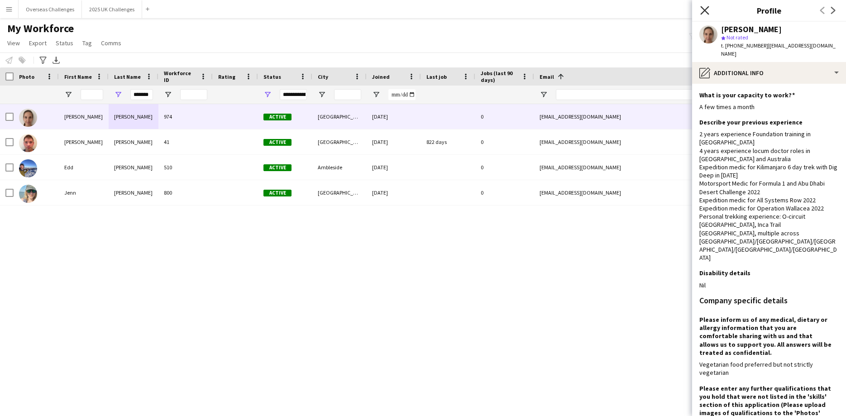
click at [708, 7] on icon "Close pop-in" at bounding box center [704, 10] width 9 height 9
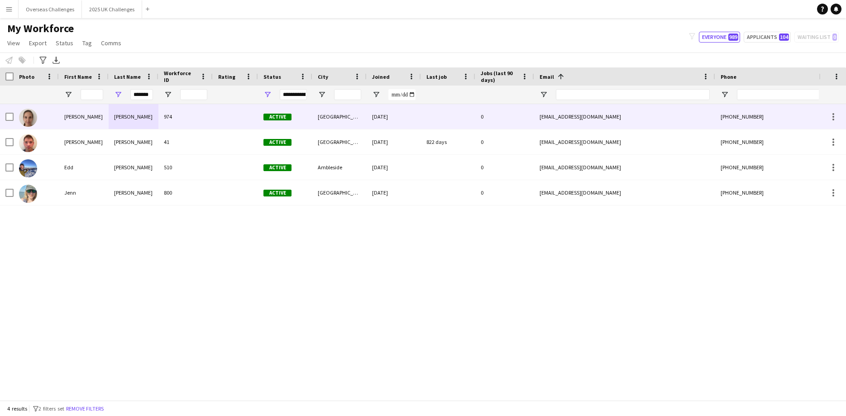
click at [211, 121] on div "974" at bounding box center [185, 116] width 54 height 25
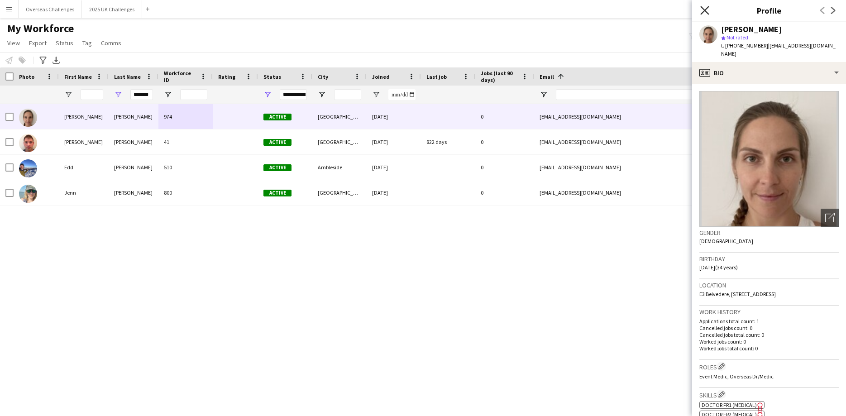
click at [701, 10] on icon "Close pop-in" at bounding box center [704, 10] width 9 height 9
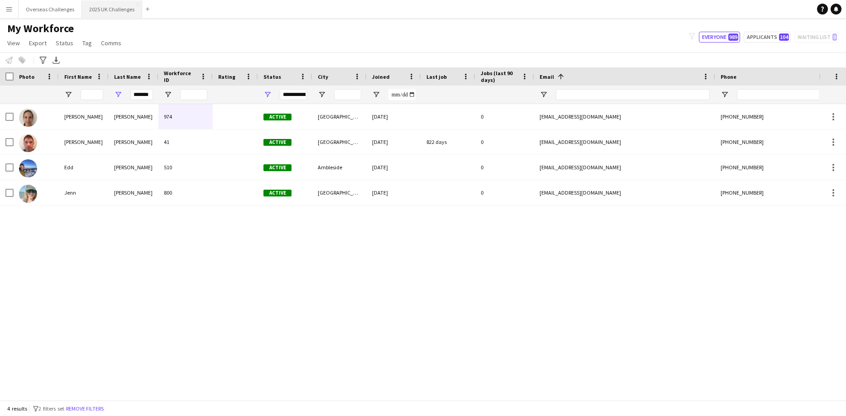
drag, startPoint x: 110, startPoint y: 1, endPoint x: 105, endPoint y: 5, distance: 6.5
click at [110, 1] on button "2025 UK Challenges Close" at bounding box center [112, 9] width 60 height 18
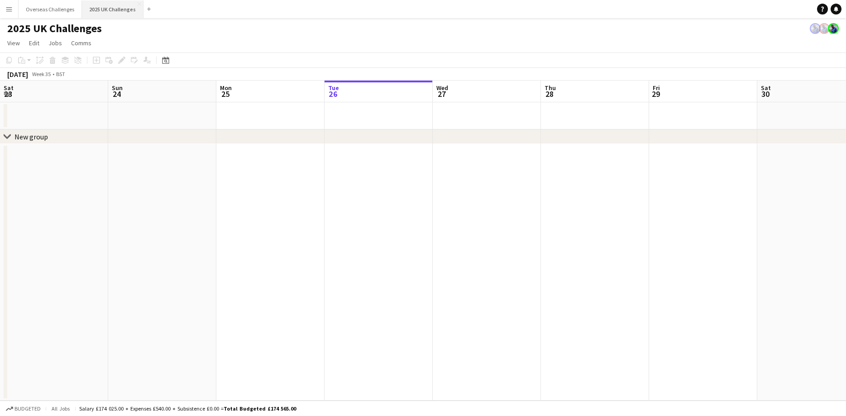
scroll to position [0, 216]
click at [169, 59] on icon at bounding box center [165, 60] width 7 height 7
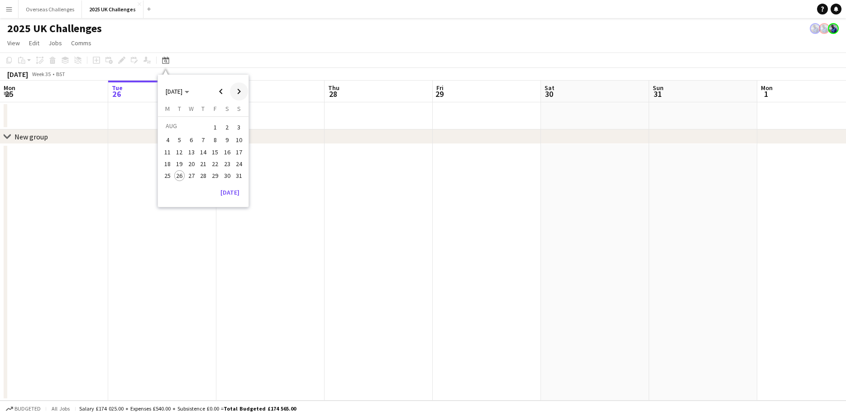
click at [239, 96] on span "Next month" at bounding box center [239, 91] width 18 height 18
click at [209, 150] on button "11" at bounding box center [203, 150] width 12 height 12
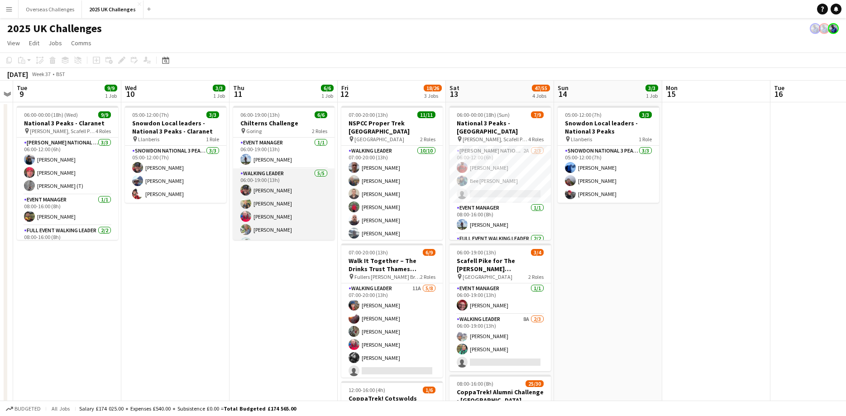
scroll to position [12, 0]
click at [278, 234] on app-card-role "Walking Leader [DATE] 06:00-19:00 (13h) [PERSON_NAME] [PERSON_NAME] [PERSON_NAM…" at bounding box center [283, 198] width 101 height 83
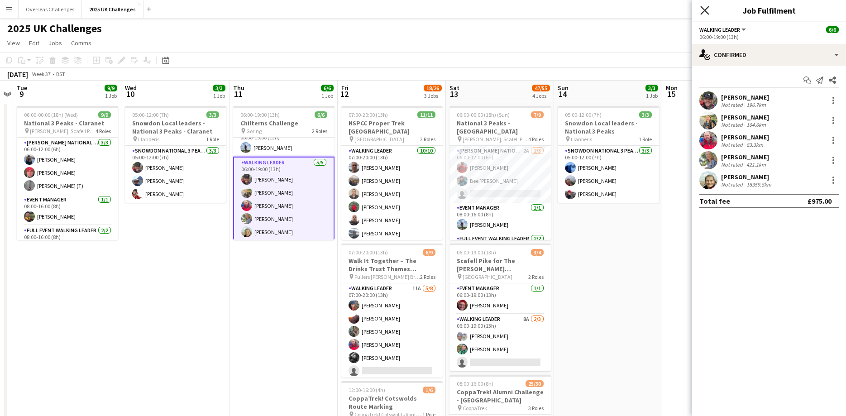
click at [707, 10] on icon "Close pop-in" at bounding box center [704, 10] width 9 height 9
